Goal: Transaction & Acquisition: Purchase product/service

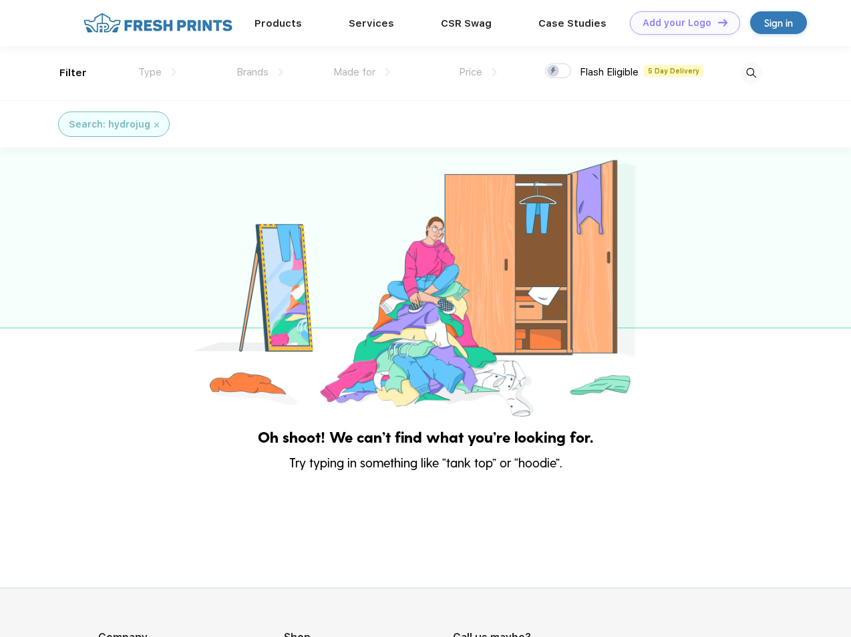
click at [680, 23] on link "Add your Logo Design Tool" at bounding box center [685, 22] width 110 height 23
click at [0, 0] on div "Design Tool" at bounding box center [0, 0] width 0 height 0
click at [717, 22] on link "Add your Logo Design Tool" at bounding box center [685, 22] width 110 height 23
click at [64, 73] on div "Filter" at bounding box center [72, 72] width 27 height 15
click at [158, 72] on span "Type" at bounding box center [149, 72] width 23 height 12
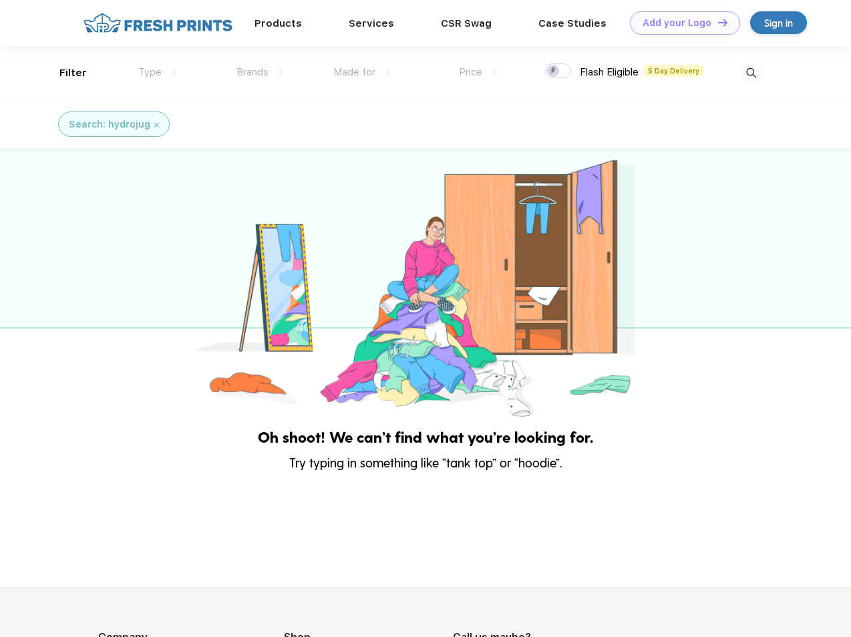
click at [260, 72] on span "Brands" at bounding box center [253, 72] width 32 height 12
click at [362, 72] on span "Made for" at bounding box center [354, 72] width 42 height 12
click at [478, 72] on span "Price" at bounding box center [470, 72] width 23 height 12
click at [559, 71] on div at bounding box center [558, 70] width 26 height 15
click at [554, 71] on input "checkbox" at bounding box center [549, 67] width 9 height 9
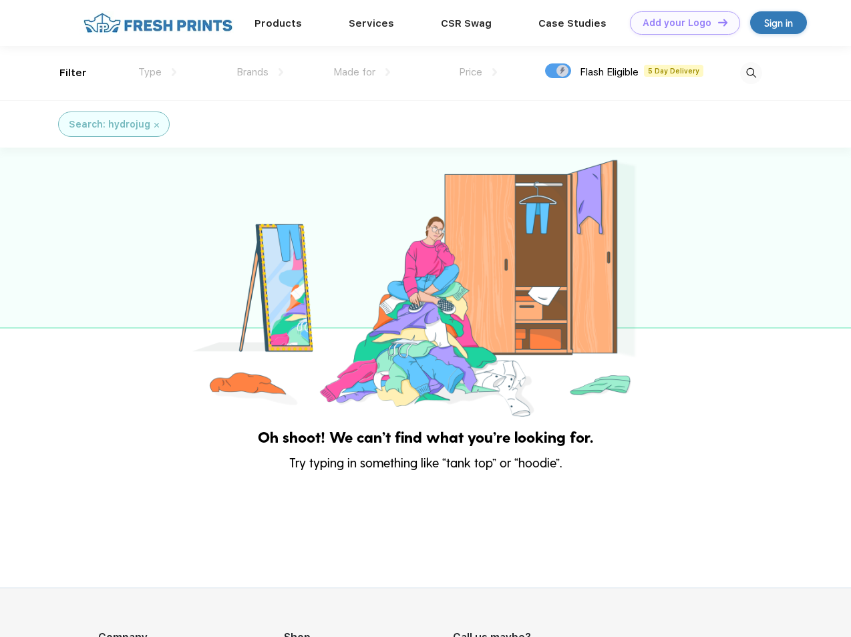
click at [751, 73] on img at bounding box center [751, 73] width 22 height 22
